Goal: Transaction & Acquisition: Purchase product/service

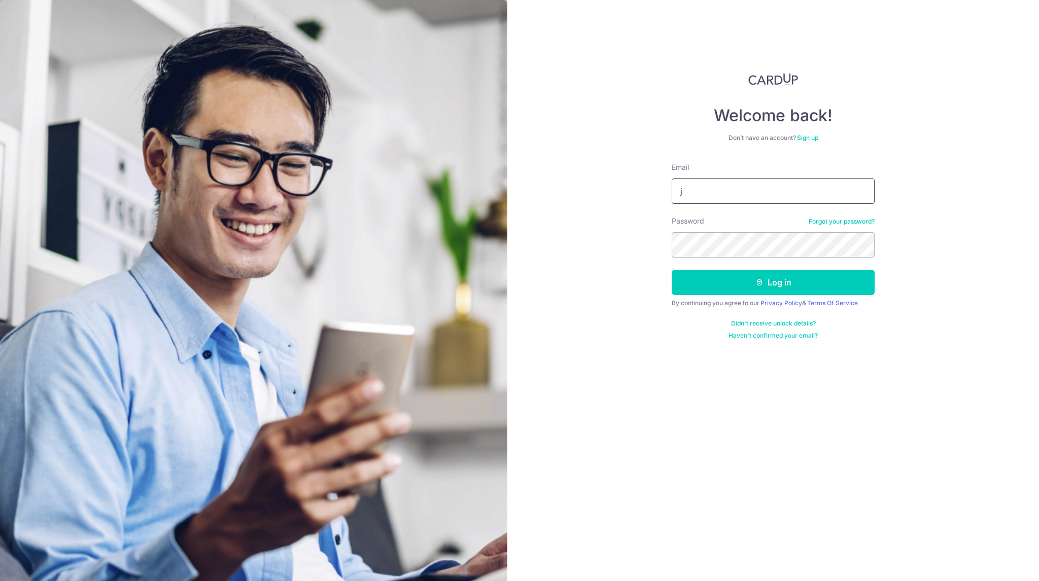
type input "[PERSON_NAME][EMAIL_ADDRESS][DOMAIN_NAME]"
click at [671, 270] on button "Log in" at bounding box center [772, 282] width 203 height 25
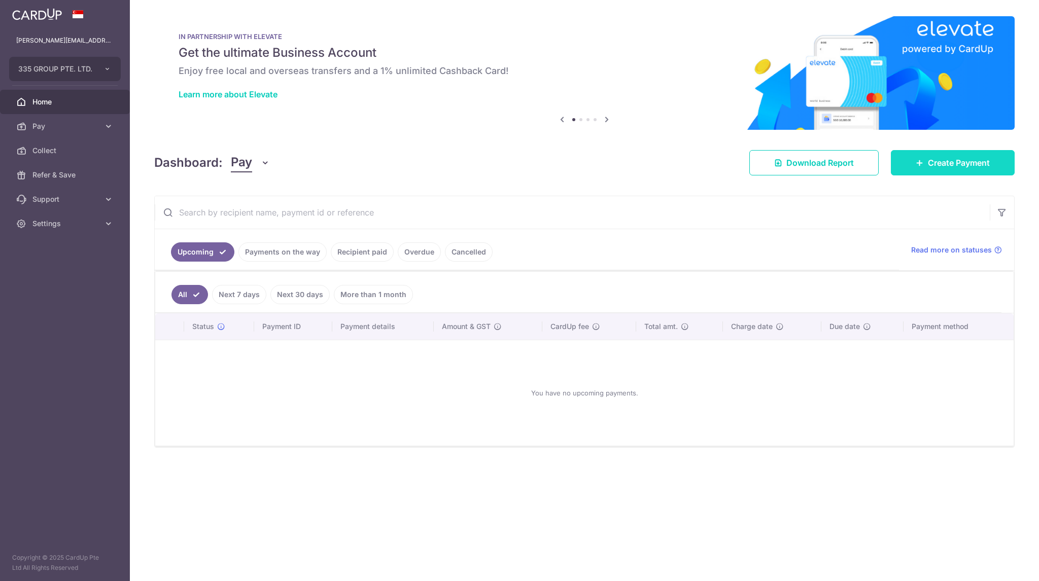
click at [971, 168] on span "Create Payment" at bounding box center [959, 163] width 62 height 12
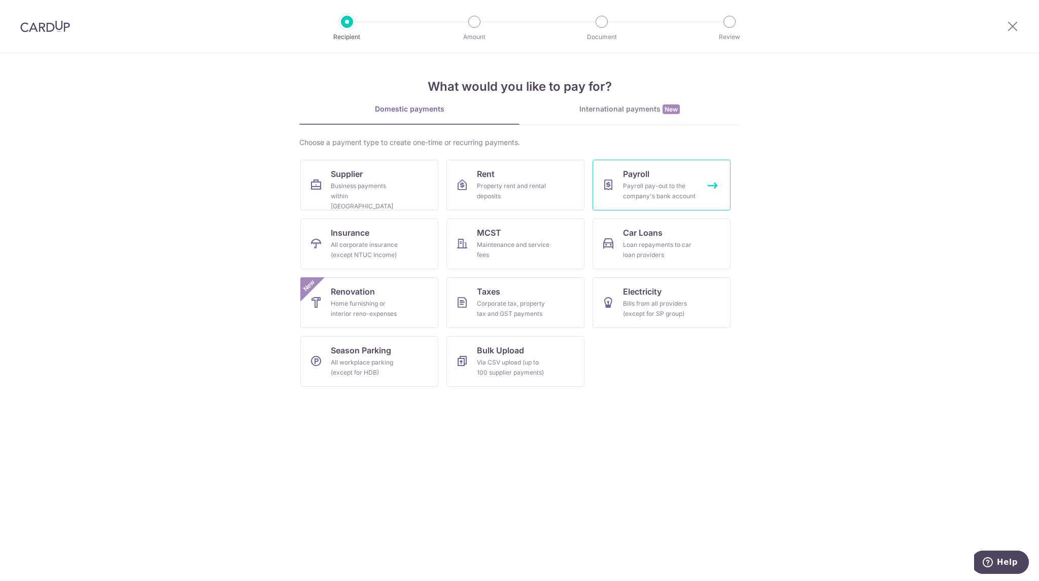
click at [648, 191] on div "Payroll pay-out to the company's bank account" at bounding box center [659, 191] width 73 height 20
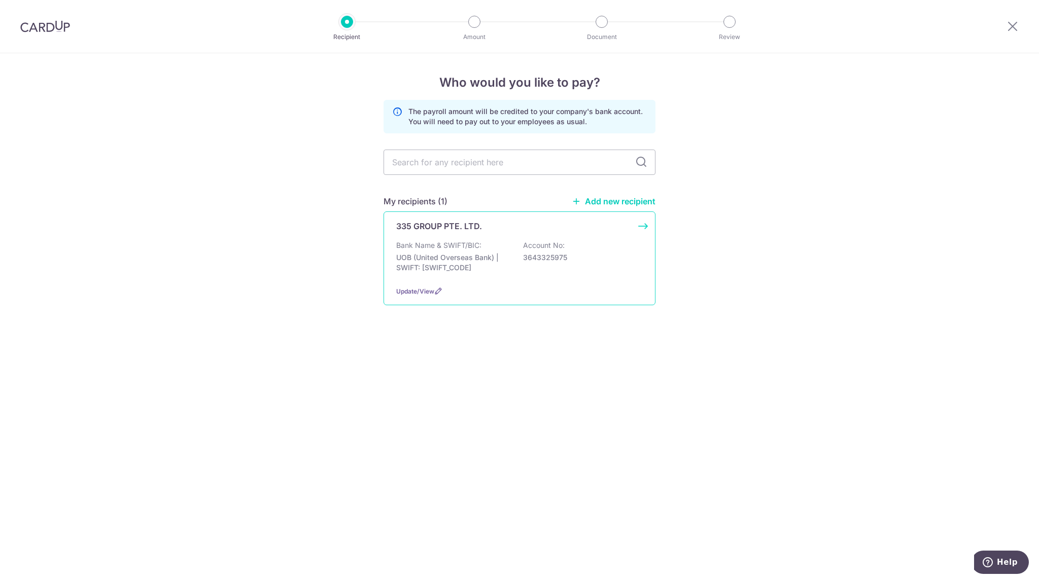
click at [481, 285] on div "335 GROUP PTE. LTD. Bank Name & SWIFT/BIC: UOB (United Overseas Bank) | SWIFT: …" at bounding box center [519, 258] width 272 height 94
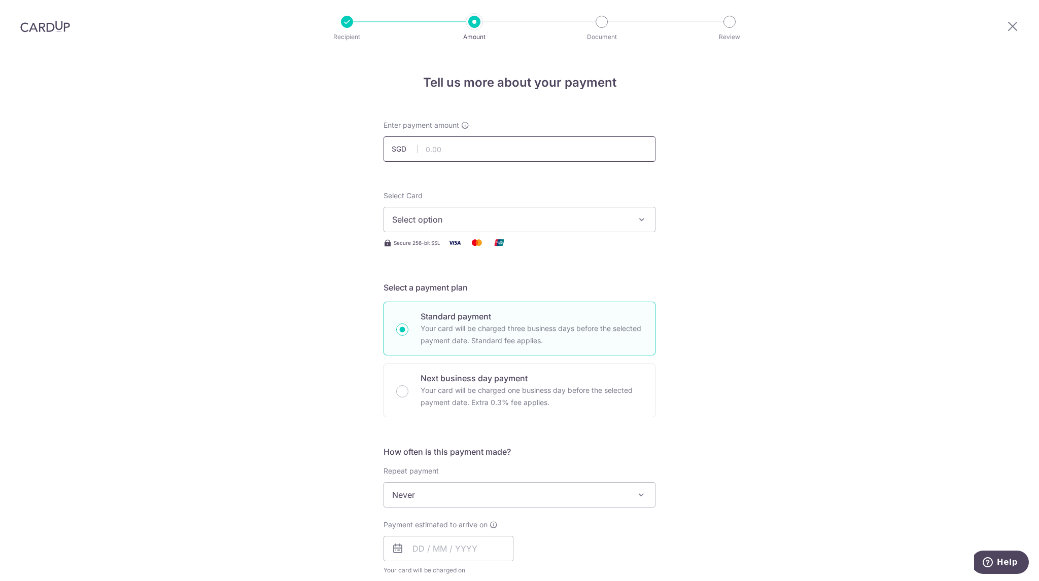
click at [499, 147] on input "text" at bounding box center [519, 148] width 272 height 25
type input "10,000.00"
drag, startPoint x: 781, startPoint y: 232, endPoint x: 736, endPoint y: 226, distance: 45.0
click at [780, 232] on div "Tell us more about your payment Enter payment amount SGD 10,000.00 10000.00 Sel…" at bounding box center [519, 540] width 1039 height 975
click at [547, 210] on button "Select option" at bounding box center [519, 219] width 272 height 25
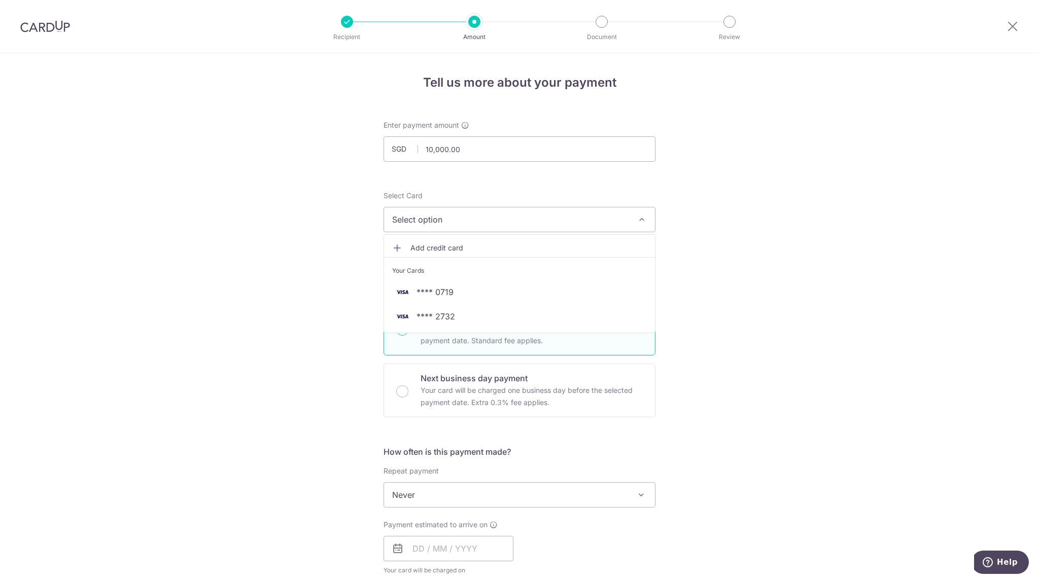
click at [875, 291] on div "Tell us more about your payment Enter payment amount SGD 10,000.00 10000.00 Sel…" at bounding box center [519, 540] width 1039 height 975
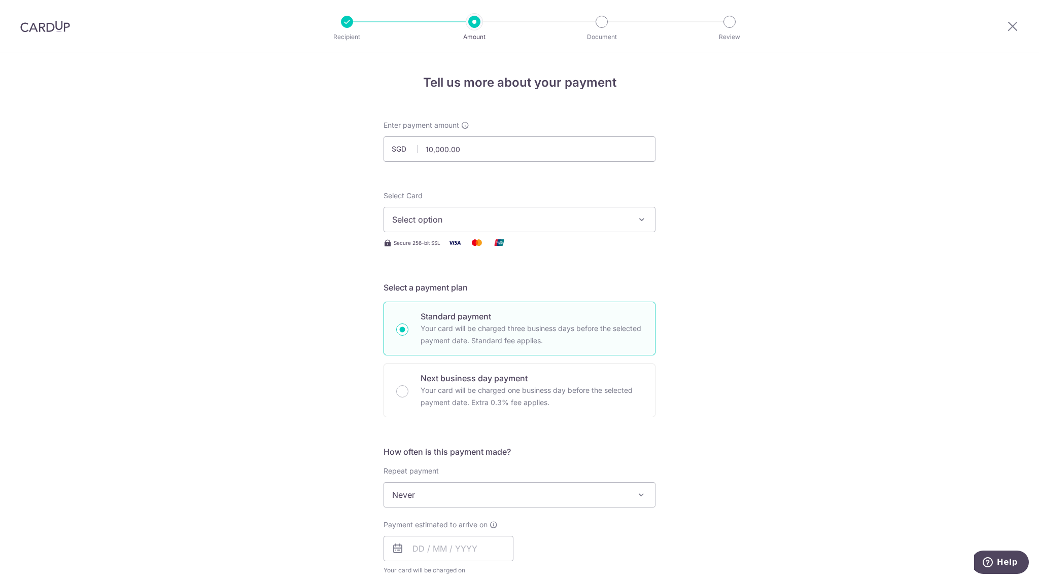
click at [584, 217] on span "Select option" at bounding box center [510, 219] width 236 height 12
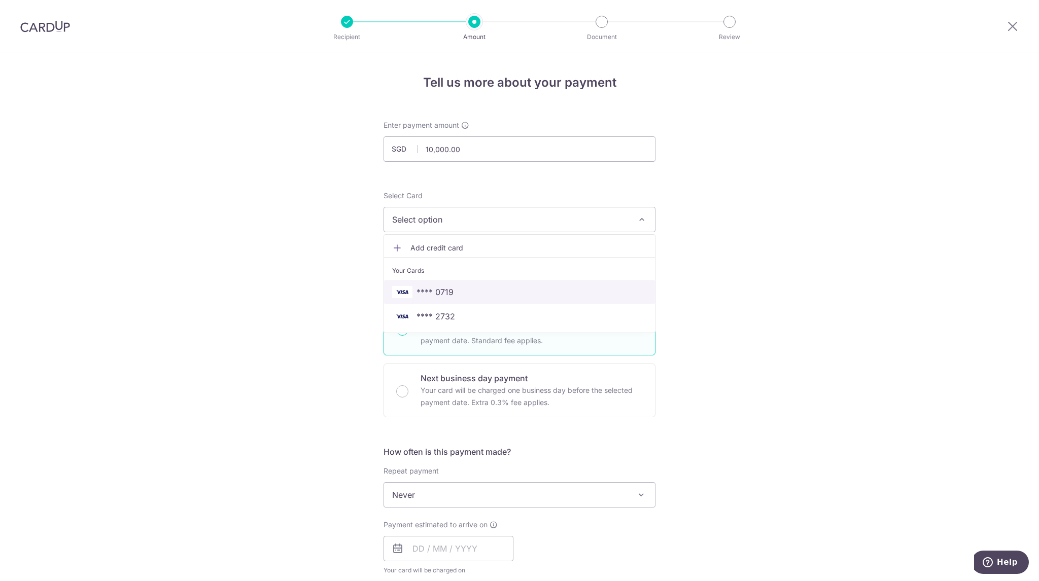
click at [499, 295] on span "**** 0719" at bounding box center [519, 292] width 255 height 12
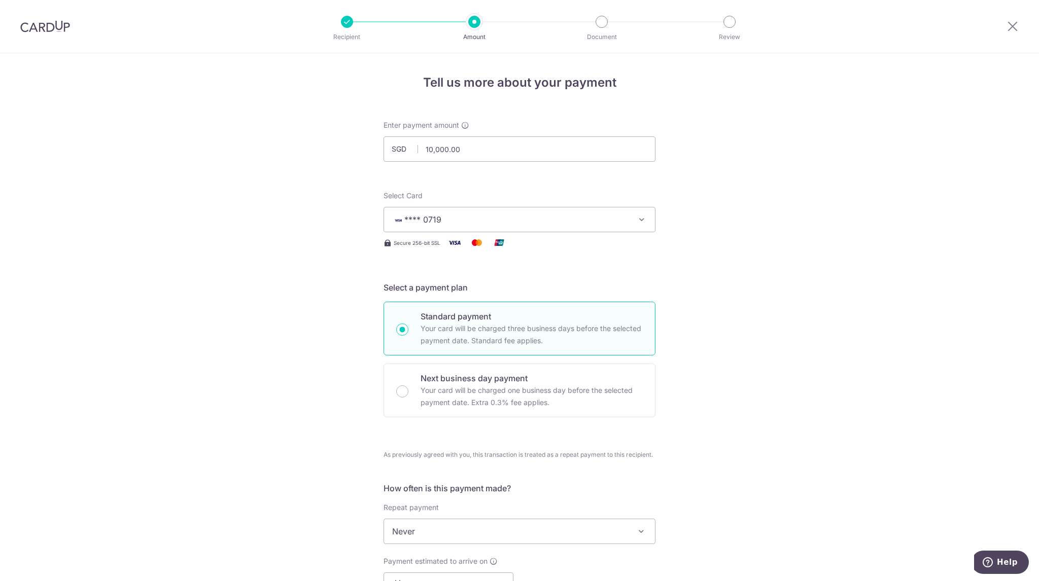
drag, startPoint x: 758, startPoint y: 295, endPoint x: 680, endPoint y: 286, distance: 78.6
click at [680, 286] on div "Tell us more about your payment Enter payment amount SGD 10,000.00 10000.00 Sel…" at bounding box center [519, 559] width 1039 height 1012
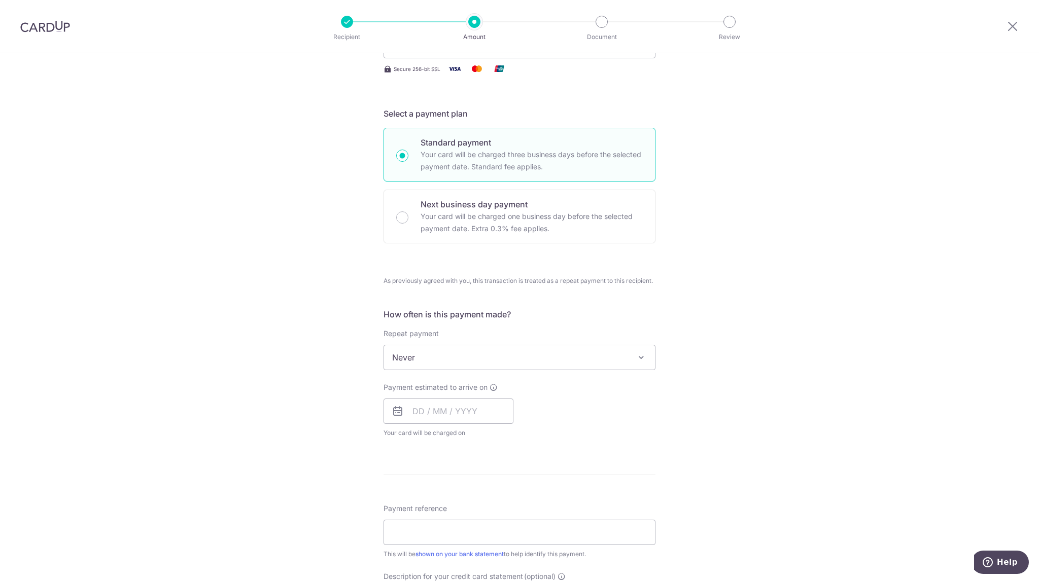
scroll to position [203, 0]
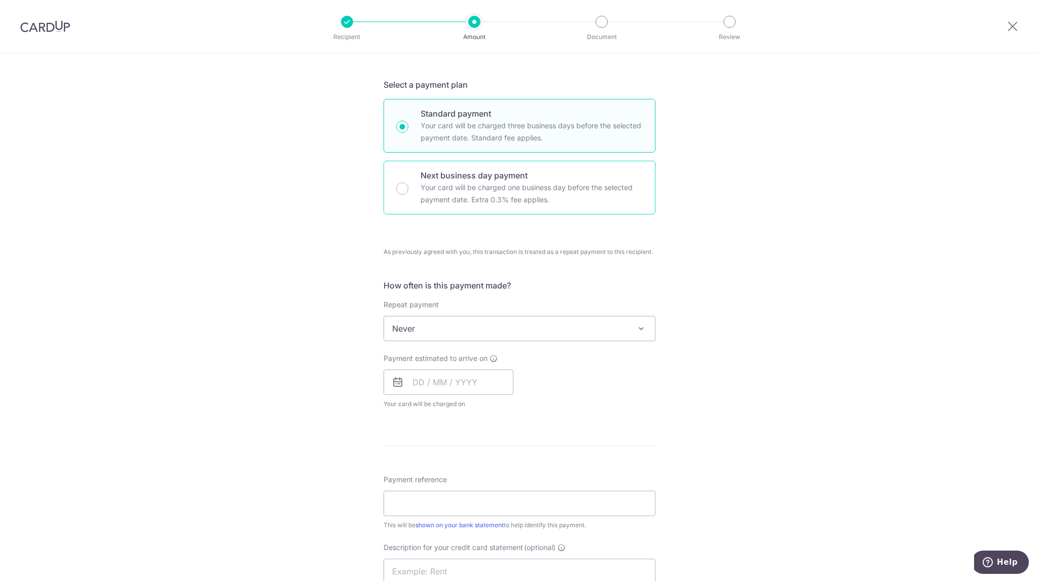
click at [478, 205] on p "Your card will be charged one business day before the selected payment date. Ex…" at bounding box center [531, 194] width 222 height 24
click at [408, 195] on input "Next business day payment Your card will be charged one business day before the…" at bounding box center [402, 189] width 12 height 12
radio input "false"
radio input "true"
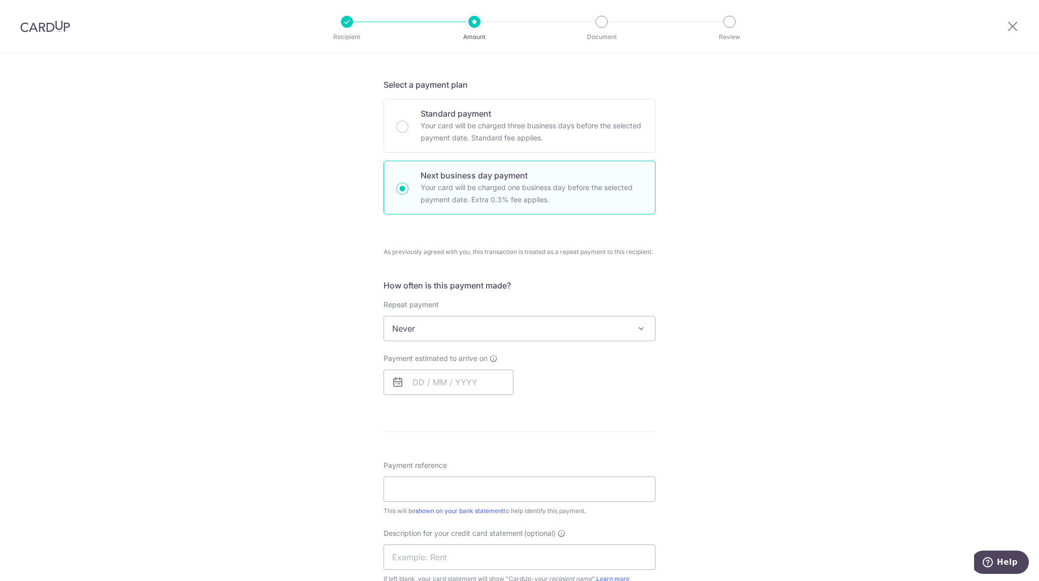
click at [588, 328] on span "Never" at bounding box center [519, 328] width 271 height 24
click at [453, 380] on input "text" at bounding box center [448, 382] width 130 height 25
click at [762, 437] on div "Tell us more about your payment Enter payment amount SGD 10,000.00 10000.00 Sel…" at bounding box center [519, 373] width 1039 height 1047
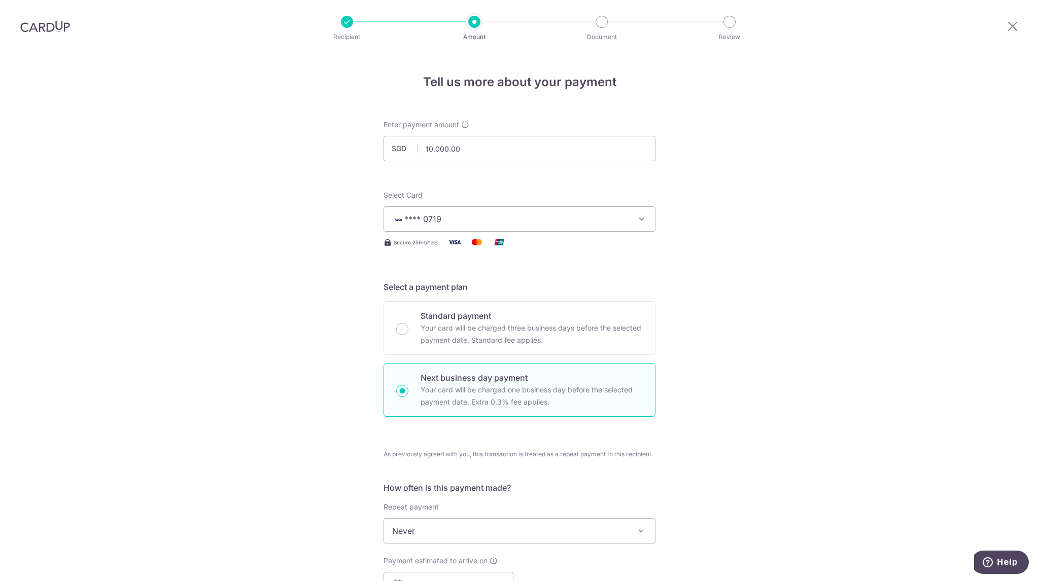
scroll to position [0, 0]
drag, startPoint x: 812, startPoint y: 116, endPoint x: 985, endPoint y: 53, distance: 184.0
click at [813, 116] on div "Tell us more about your payment Enter payment amount SGD 10,000.00 10000.00 Sel…" at bounding box center [519, 576] width 1039 height 1047
click at [1006, 37] on div at bounding box center [1012, 26] width 53 height 53
click at [1014, 27] on icon at bounding box center [1012, 26] width 12 height 13
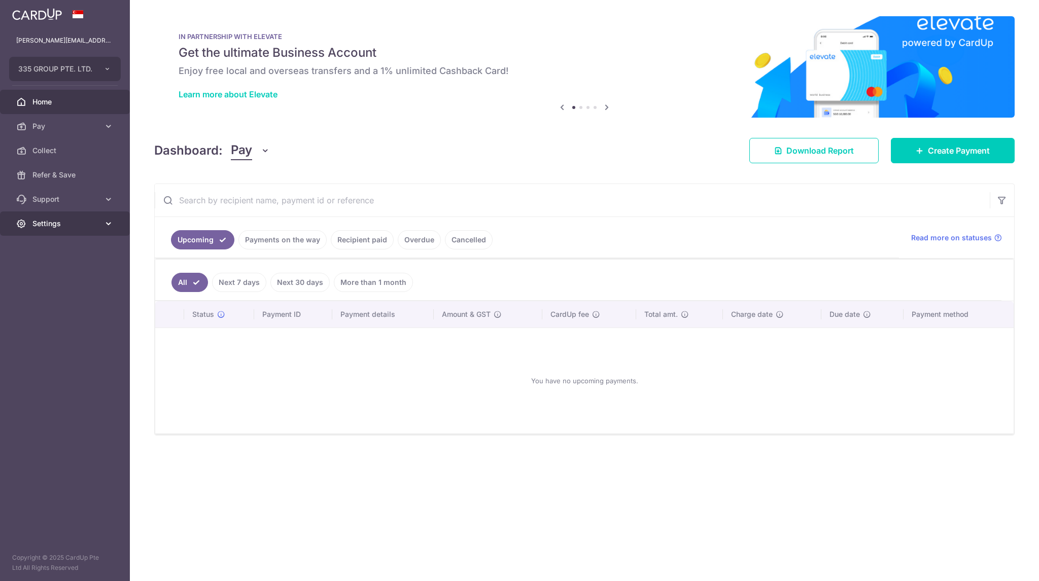
click at [100, 223] on link "Settings" at bounding box center [65, 223] width 130 height 24
click at [70, 274] on span "Logout" at bounding box center [65, 272] width 67 height 10
